Goal: Check status: Check status

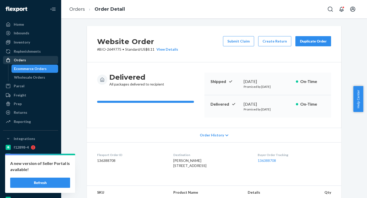
scroll to position [150, 0]
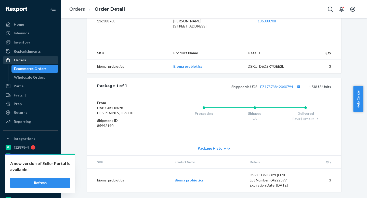
click at [31, 63] on div "Orders" at bounding box center [31, 60] width 54 height 7
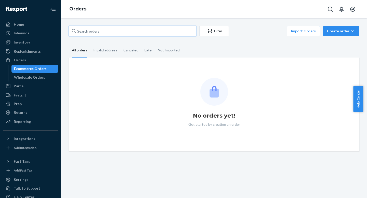
click at [137, 29] on input "text" at bounding box center [132, 31] width 127 height 10
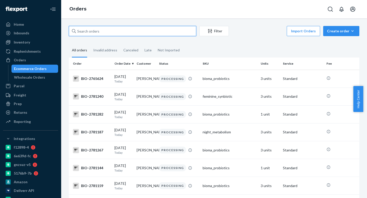
paste input "Bioma-1805736"
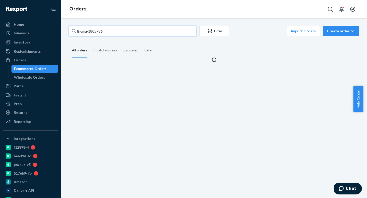
click at [86, 31] on input "Bioma-1805736" at bounding box center [132, 31] width 127 height 10
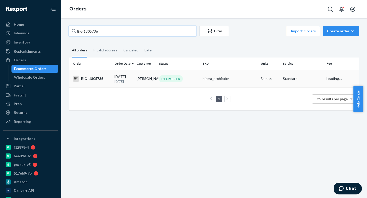
type input "Bio-1805736"
click at [124, 75] on div "[DATE] [DATE]" at bounding box center [123, 78] width 18 height 9
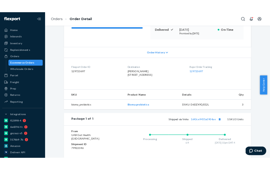
scroll to position [128, 0]
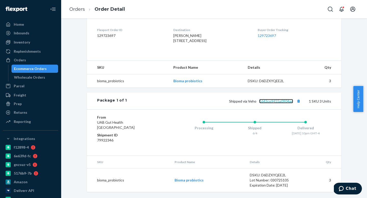
click at [282, 103] on link "1643ce9455a0904ae" at bounding box center [276, 101] width 34 height 4
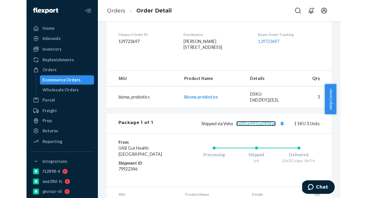
scroll to position [123, 0]
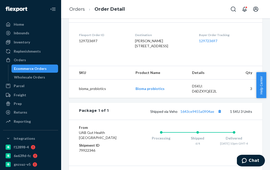
drag, startPoint x: 136, startPoint y: 65, endPoint x: 127, endPoint y: 49, distance: 18.3
click at [127, 49] on dl "Flexport Order ID 129723697 Destination [PERSON_NAME] [STREET_ADDRESS] US Buyer…" at bounding box center [165, 41] width 193 height 38
click at [135, 48] on span "[PERSON_NAME] [STREET_ADDRESS]" at bounding box center [151, 43] width 33 height 9
drag, startPoint x: 128, startPoint y: 52, endPoint x: 122, endPoint y: 44, distance: 10.0
click at [122, 44] on dl "Flexport Order ID 129723697 Destination [PERSON_NAME] [STREET_ADDRESS] US Buyer…" at bounding box center [165, 41] width 193 height 38
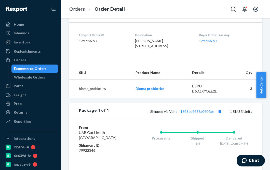
drag, startPoint x: 124, startPoint y: 63, endPoint x: 129, endPoint y: 64, distance: 5.1
click at [124, 61] on dl "Flexport Order ID 129723697 Destination [PERSON_NAME] [STREET_ADDRESS] US Buyer…" at bounding box center [165, 41] width 193 height 38
drag, startPoint x: 128, startPoint y: 56, endPoint x: 124, endPoint y: 47, distance: 9.6
click at [124, 47] on dl "Flexport Order ID 129723697 Destination [PERSON_NAME] [STREET_ADDRESS] US Buyer…" at bounding box center [165, 41] width 193 height 38
copy span "[PERSON_NAME] [STREET_ADDRESS]"
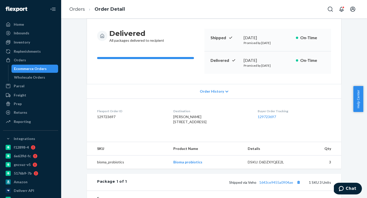
scroll to position [0, 0]
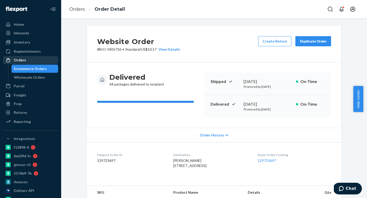
click at [20, 61] on div "Orders" at bounding box center [20, 60] width 12 height 5
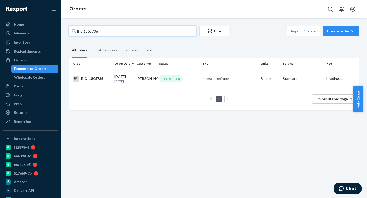
click at [120, 28] on input "Bio-1805736" at bounding box center [132, 31] width 127 height 10
paste input "ma-2651418"
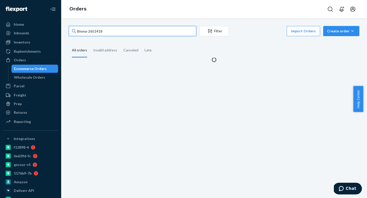
click at [87, 31] on input "Bioma-2651418" at bounding box center [132, 31] width 127 height 10
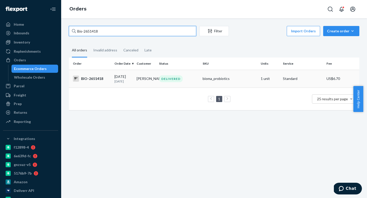
type input "Bio-2651418"
click at [146, 82] on td "[PERSON_NAME]" at bounding box center [145, 79] width 22 height 18
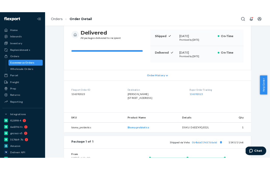
scroll to position [150, 0]
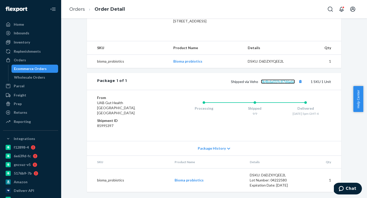
click at [281, 84] on link "0b4bda019c87d6a6d" at bounding box center [278, 81] width 34 height 4
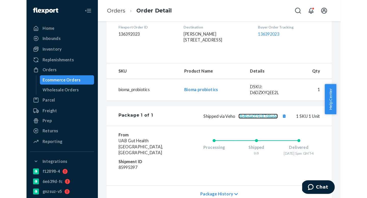
scroll to position [135, 0]
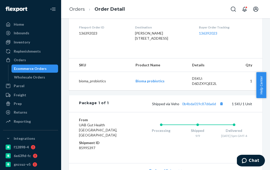
drag, startPoint x: 137, startPoint y: 67, endPoint x: 186, endPoint y: 73, distance: 49.5
click at [129, 52] on dl "Flexport Order ID 136392023 Destination [PERSON_NAME] [STREET_ADDRESS] US Buyer…" at bounding box center [165, 34] width 193 height 38
copy span "[PERSON_NAME] [STREET_ADDRESS]"
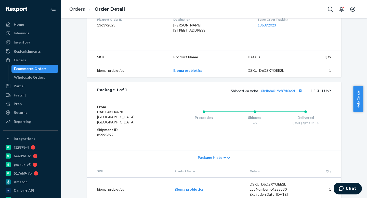
scroll to position [110, 0]
